Goal: Contribute content

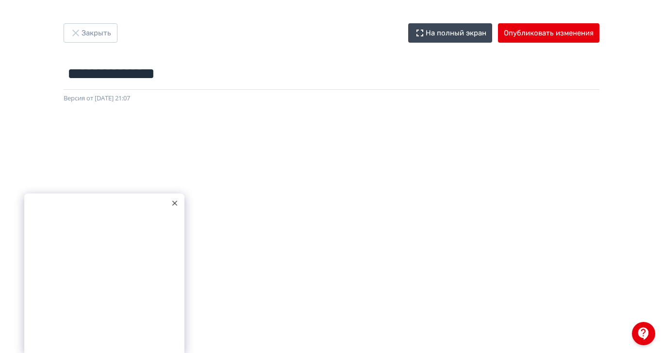
click at [173, 206] on icon at bounding box center [174, 203] width 5 height 5
click at [599, 34] on button "Опубликовать изменения" at bounding box center [548, 32] width 101 height 19
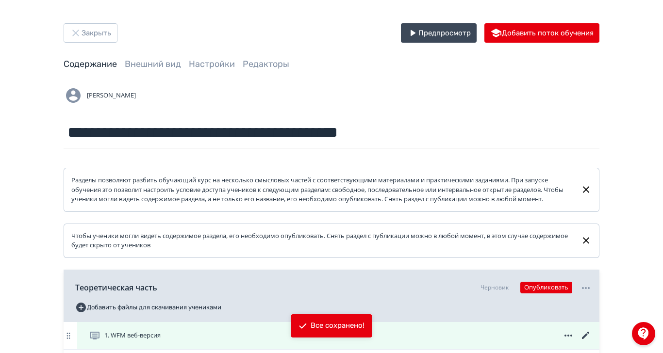
click at [363, 342] on div "1. WFM веб-версия" at bounding box center [340, 336] width 503 height 12
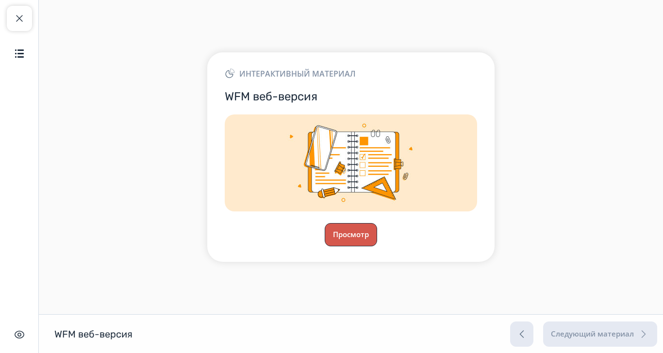
click at [377, 247] on button "Просмотр" at bounding box center [351, 234] width 52 height 23
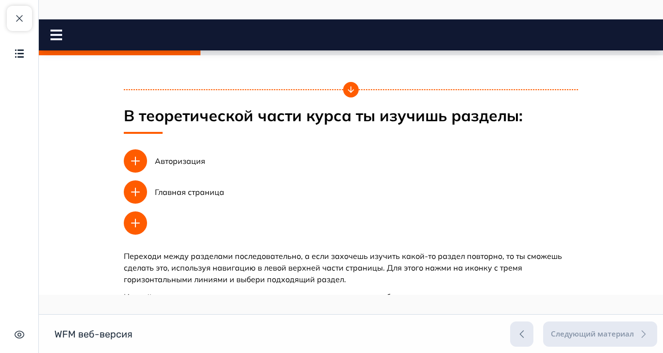
scroll to position [655, 0]
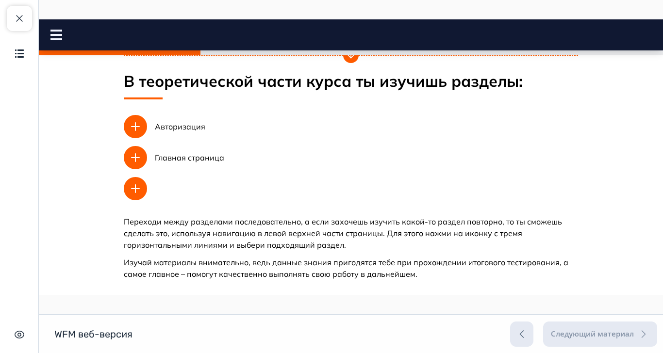
click at [390, 303] on button "Продолжить" at bounding box center [351, 312] width 79 height 19
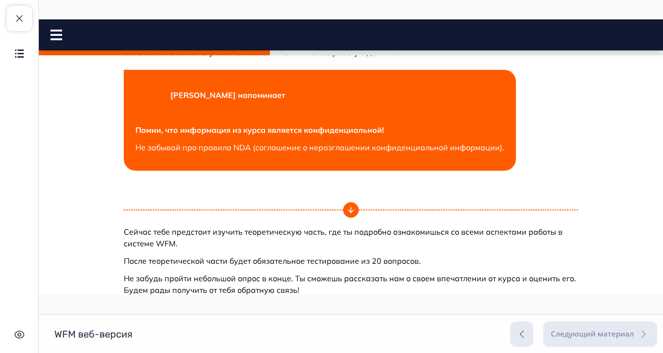
scroll to position [897, 0]
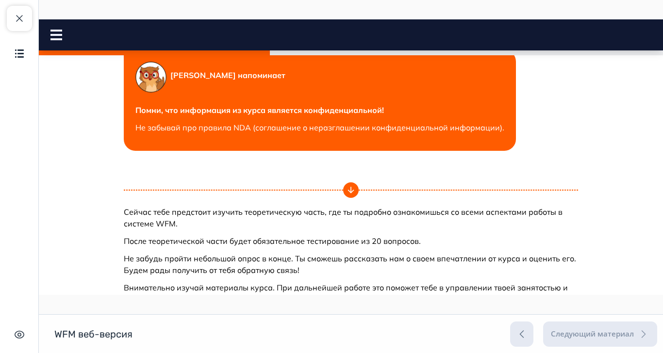
click at [390, 353] on button "Продолжить" at bounding box center [351, 355] width 79 height 19
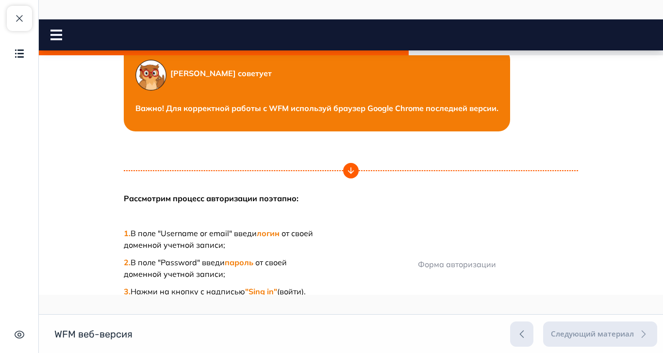
scroll to position [284, 0]
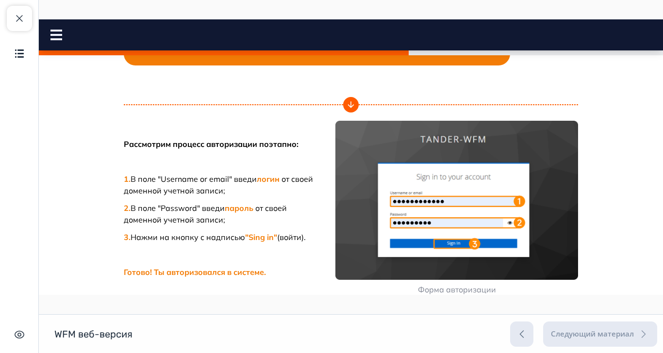
click at [390, 353] on button "Продолжить" at bounding box center [351, 355] width 79 height 19
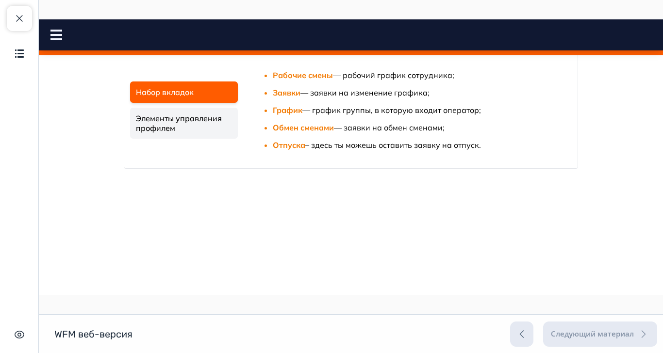
scroll to position [303, 0]
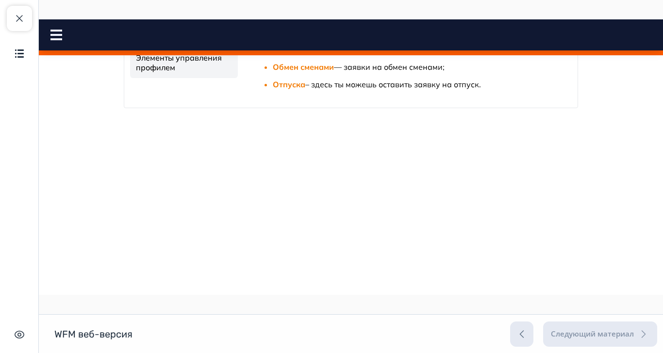
click at [238, 78] on link "Элементы управления профилем" at bounding box center [184, 62] width 108 height 31
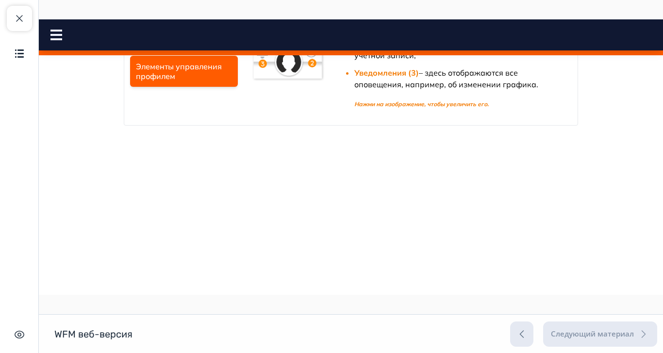
click at [325, 82] on img at bounding box center [288, 58] width 74 height 47
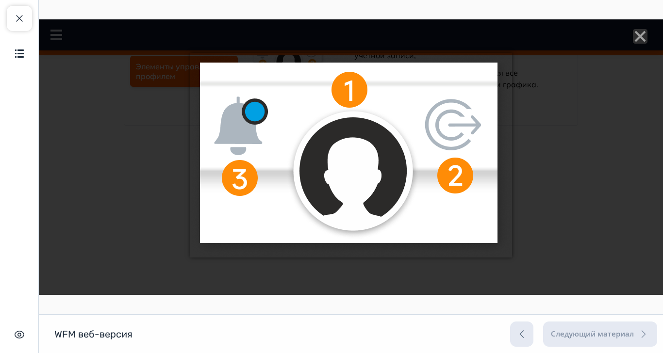
click at [645, 39] on line "Close" at bounding box center [640, 37] width 10 height 10
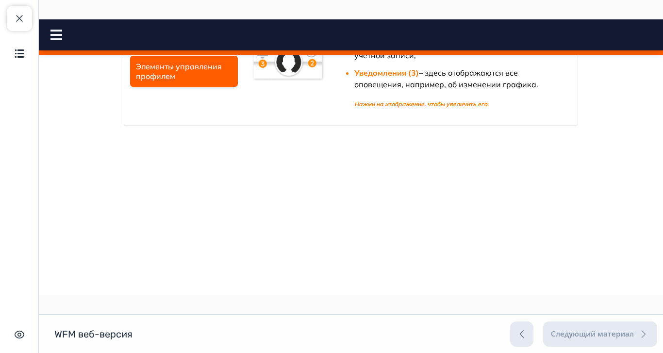
click at [240, 89] on ul "Набор вкладок Элементы управления профилем" at bounding box center [184, 58] width 112 height 61
click at [238, 51] on link "Набор вкладок" at bounding box center [184, 40] width 108 height 21
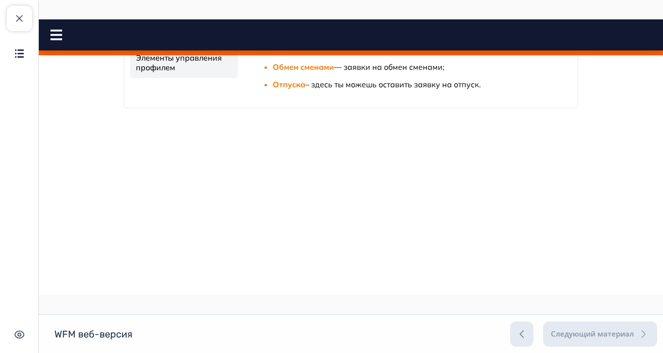
click at [238, 78] on link "Элементы управления профилем" at bounding box center [184, 62] width 108 height 31
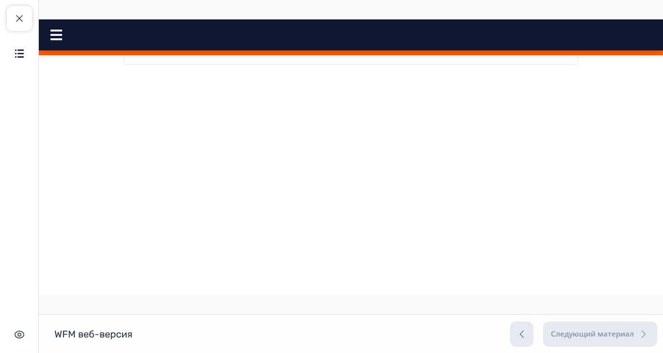
scroll to position [61, 0]
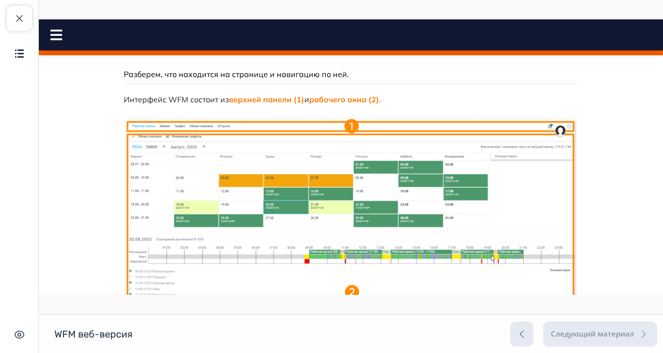
click at [54, 34] on rect at bounding box center [56, 35] width 12 height 2
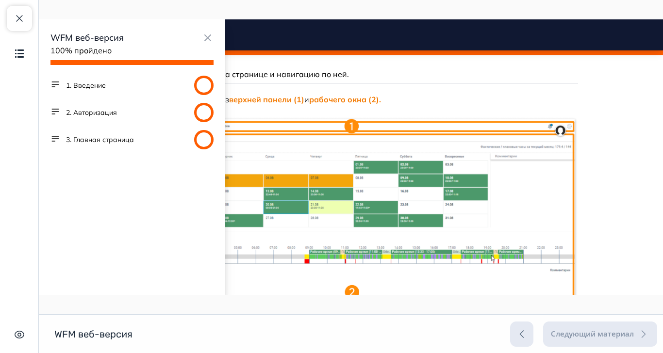
click at [109, 111] on button "2. Авторизация" at bounding box center [91, 113] width 51 height 10
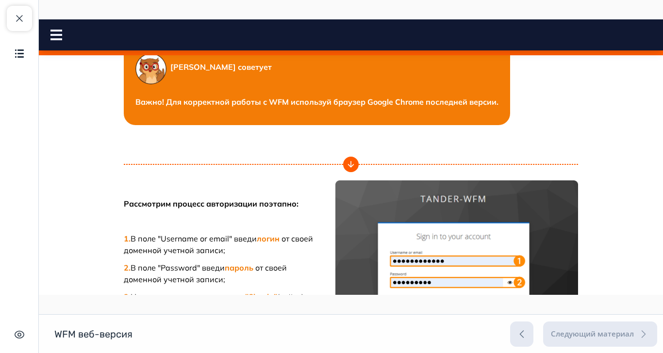
scroll to position [361, 0]
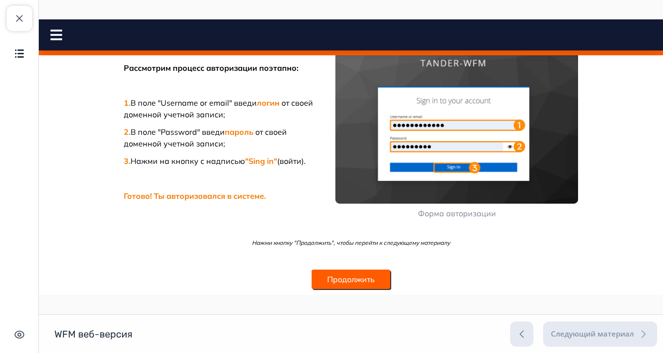
click at [54, 33] on icon at bounding box center [56, 35] width 12 height 11
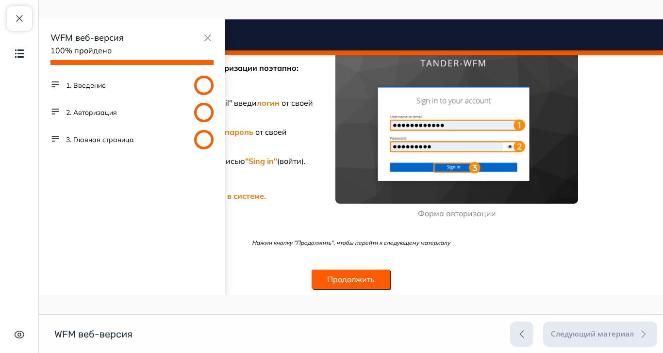
click at [79, 82] on button "1. Введение" at bounding box center [86, 86] width 40 height 10
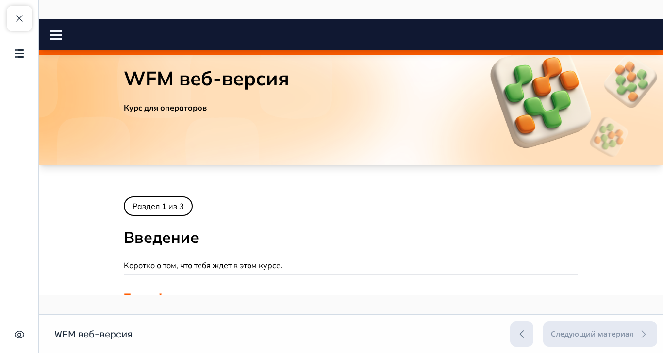
click at [74, 88] on div "WFM веб-версия Курс для операторов" at bounding box center [351, 93] width 624 height 146
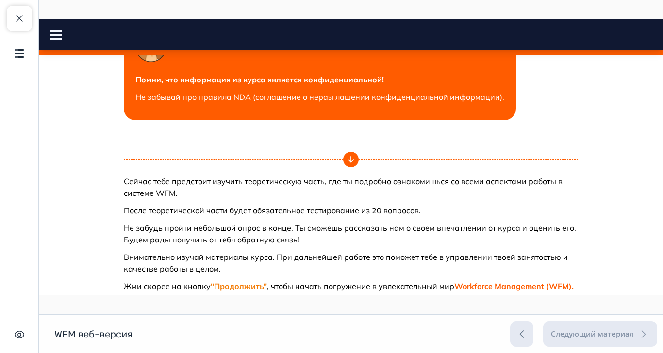
scroll to position [941, 0]
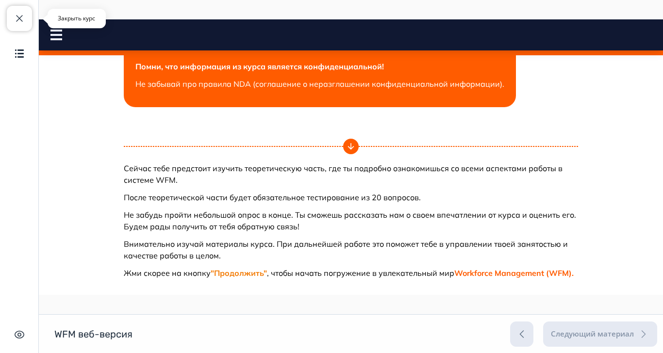
drag, startPoint x: 18, startPoint y: 14, endPoint x: 49, endPoint y: 26, distance: 33.4
click at [18, 14] on span "button" at bounding box center [20, 19] width 12 height 12
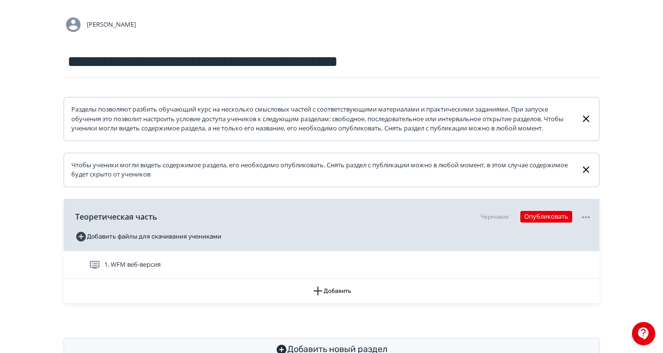
scroll to position [76, 0]
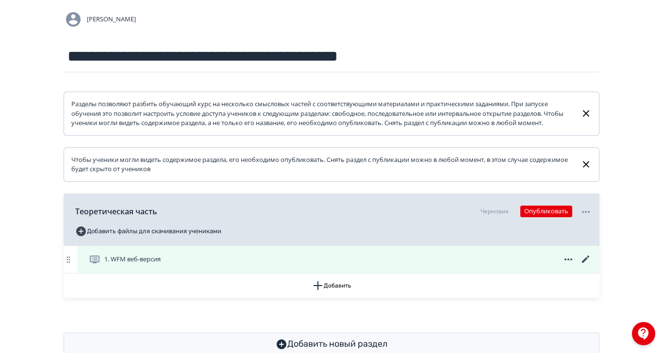
click at [592, 266] on icon at bounding box center [586, 260] width 12 height 12
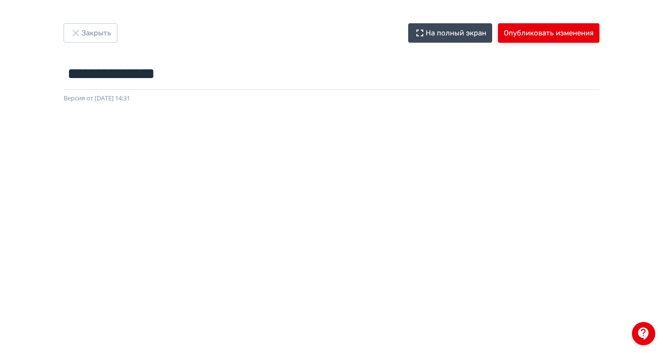
click at [599, 40] on button "Опубликовать изменения" at bounding box center [548, 32] width 101 height 19
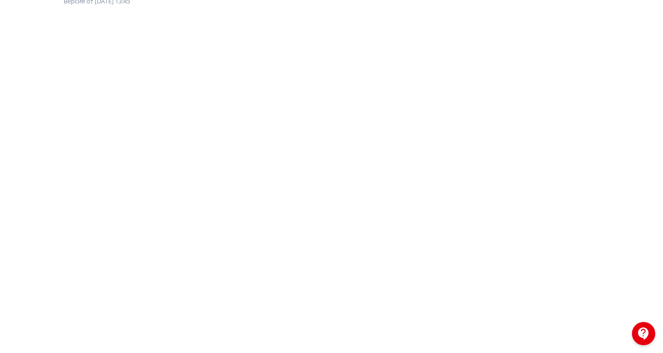
scroll to position [174, 0]
